Goal: Transaction & Acquisition: Purchase product/service

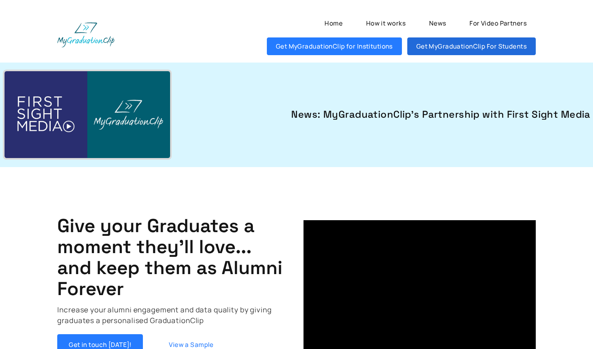
click at [450, 42] on link "Get MyGraduationClip For Students" at bounding box center [471, 46] width 128 height 18
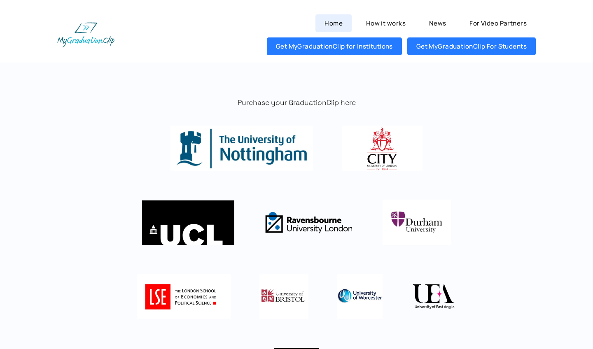
click at [332, 27] on link "Home" at bounding box center [333, 23] width 36 height 18
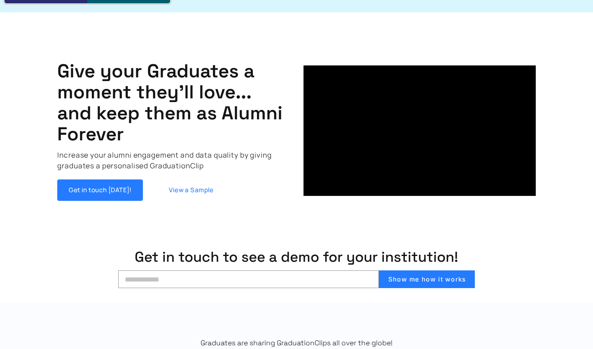
scroll to position [158, 0]
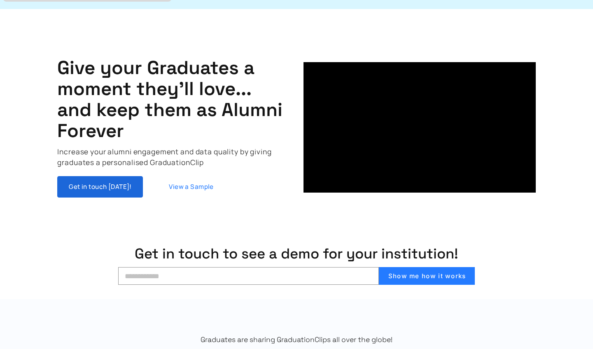
click at [93, 182] on link "Get in touch Today!" at bounding box center [100, 186] width 86 height 21
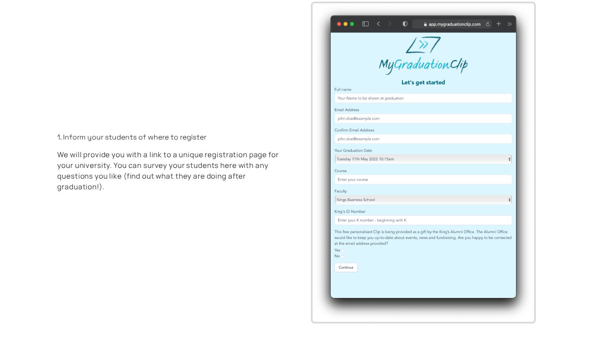
scroll to position [1436, 0]
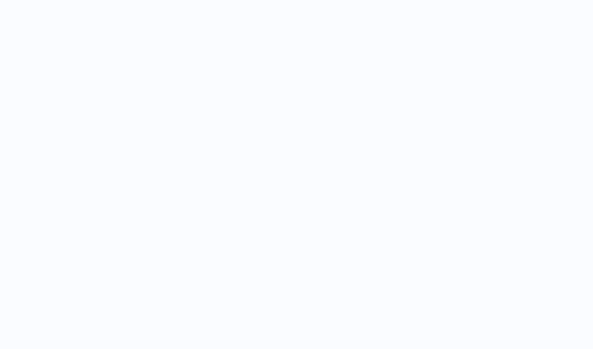
click at [294, 26] on html at bounding box center [296, 13] width 593 height 26
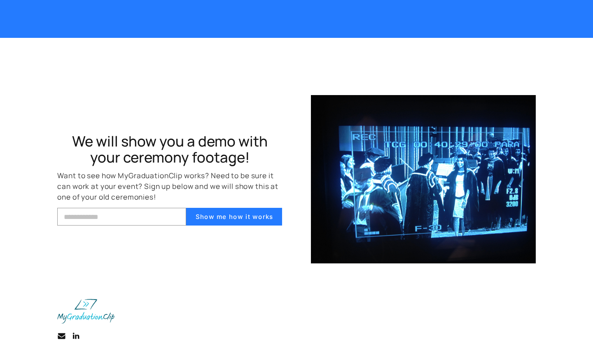
scroll to position [2709, 0]
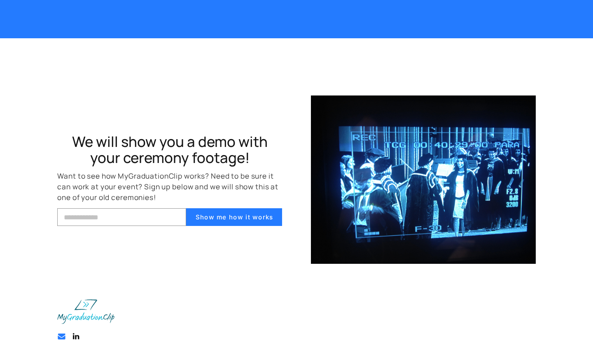
click at [60, 332] on link "Email Email" at bounding box center [61, 336] width 9 height 9
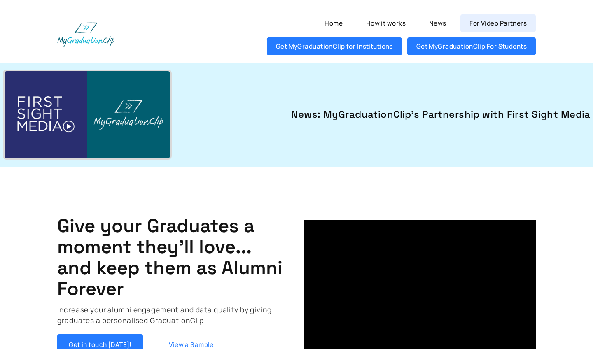
scroll to position [0, 0]
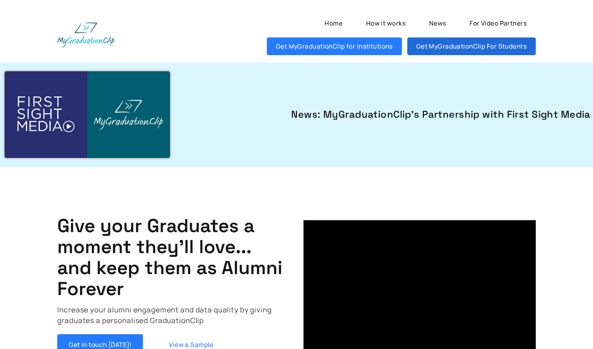
click at [499, 43] on link "Get MyGraduationClip For Students" at bounding box center [471, 46] width 128 height 18
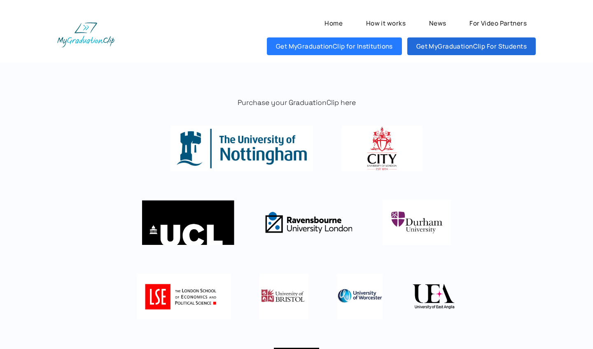
click at [494, 45] on link "Get MyGraduationClip For Students" at bounding box center [471, 46] width 128 height 18
click at [412, 137] on img at bounding box center [382, 148] width 81 height 45
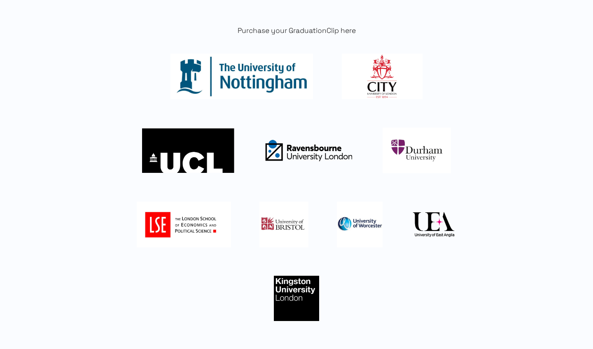
scroll to position [69, 0]
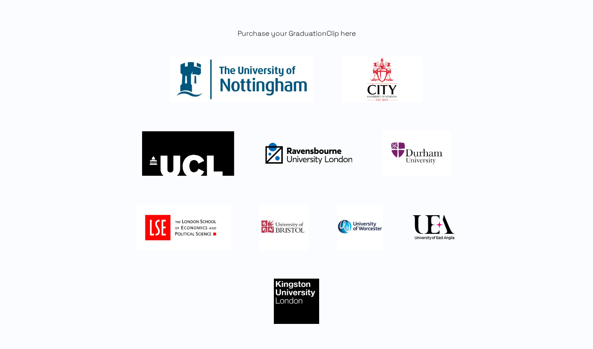
click at [380, 91] on img at bounding box center [382, 78] width 81 height 45
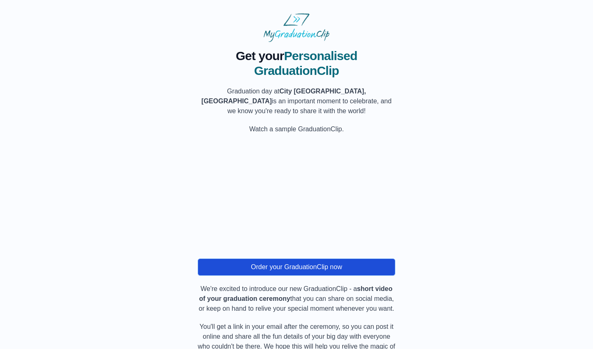
click at [289, 270] on button "Order your GraduationClip now" at bounding box center [297, 266] width 198 height 17
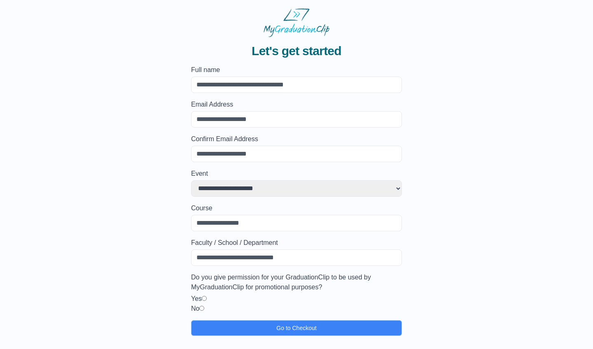
scroll to position [5, 0]
click at [219, 226] on input "Course" at bounding box center [296, 223] width 211 height 16
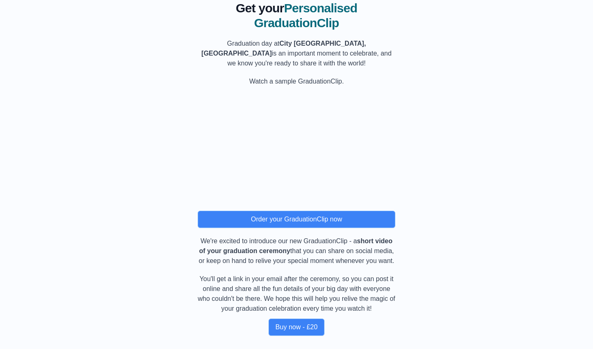
scroll to position [58, 0]
click at [300, 325] on button "Buy now - £20" at bounding box center [296, 327] width 56 height 17
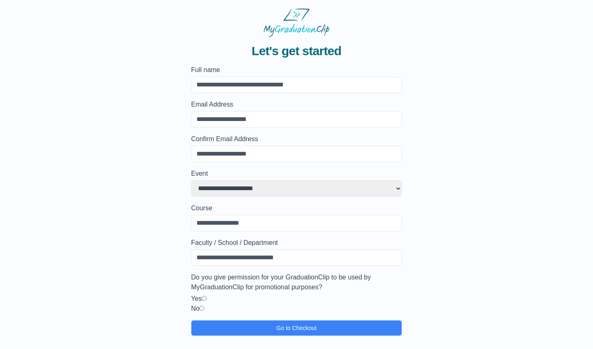
scroll to position [5, 0]
